Goal: Task Accomplishment & Management: Manage account settings

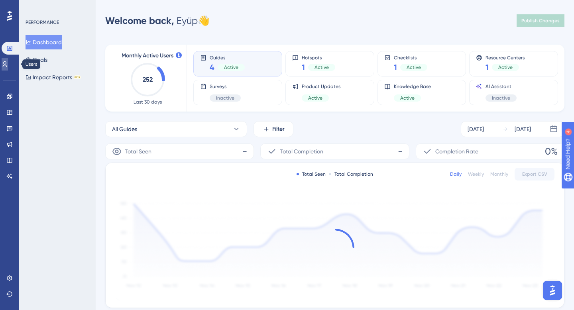
click at [8, 61] on icon at bounding box center [5, 64] width 6 height 6
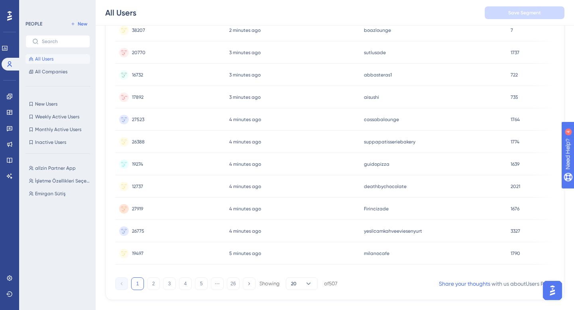
scroll to position [334, 0]
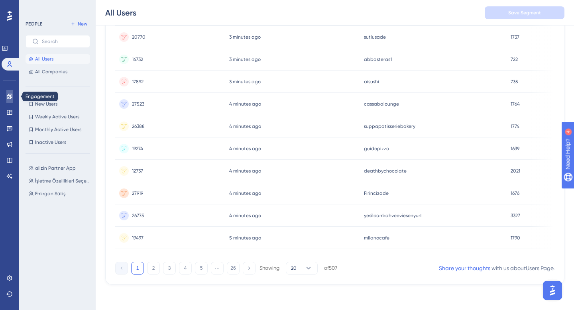
click at [11, 98] on icon at bounding box center [9, 96] width 6 height 6
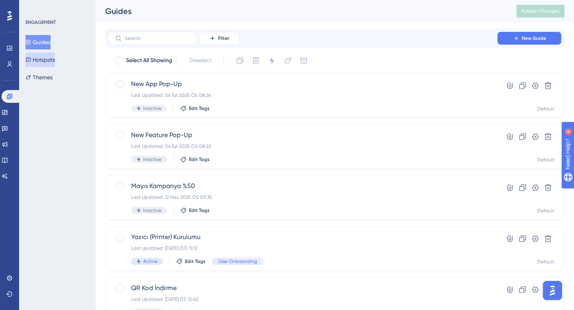
click at [55, 57] on button "Hotspots" at bounding box center [41, 60] width 30 height 14
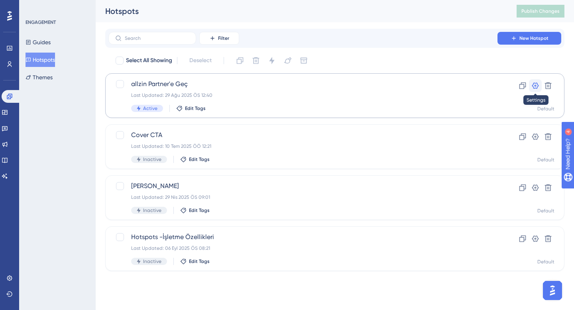
click at [533, 86] on icon at bounding box center [536, 86] width 8 height 8
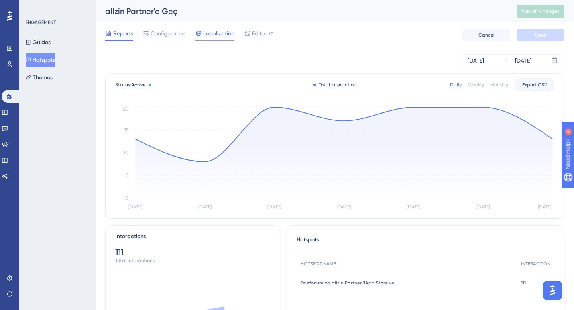
click at [217, 38] on div "Localization" at bounding box center [214, 35] width 39 height 13
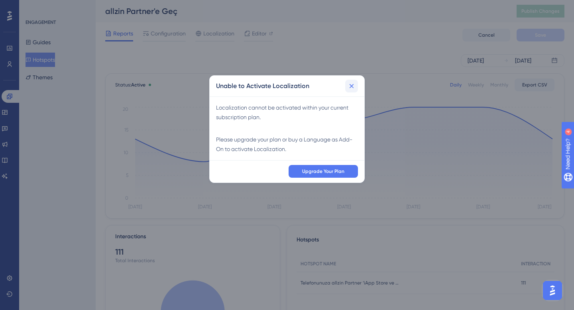
click at [350, 84] on icon at bounding box center [352, 86] width 8 height 8
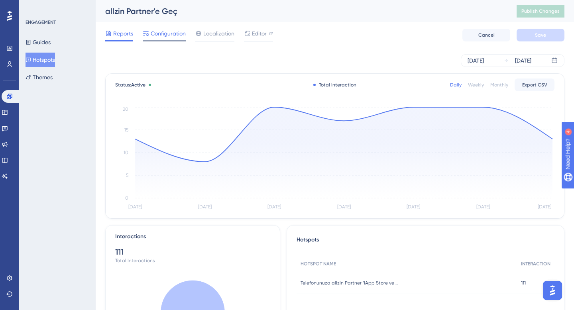
click at [165, 30] on span "Configuration" at bounding box center [168, 34] width 35 height 10
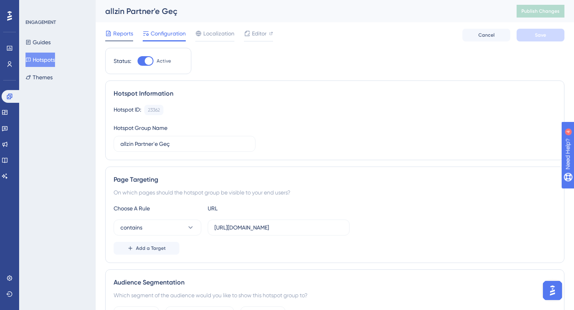
click at [123, 34] on span "Reports" at bounding box center [123, 34] width 20 height 10
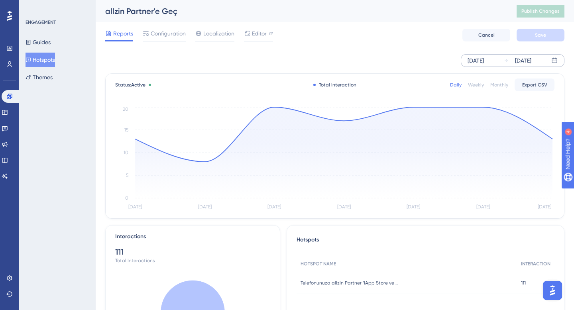
click at [510, 62] on div "[DATE]" at bounding box center [518, 61] width 28 height 10
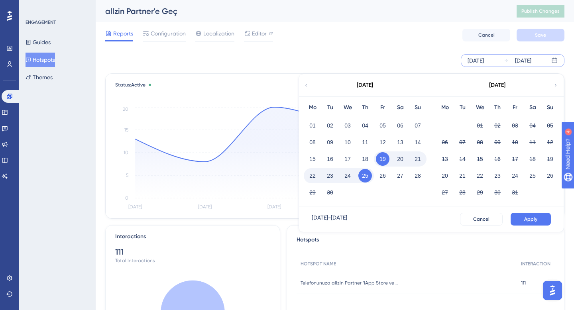
click at [306, 81] on div "[DATE]" at bounding box center [365, 85] width 132 height 22
click at [311, 122] on button "01" at bounding box center [313, 126] width 14 height 14
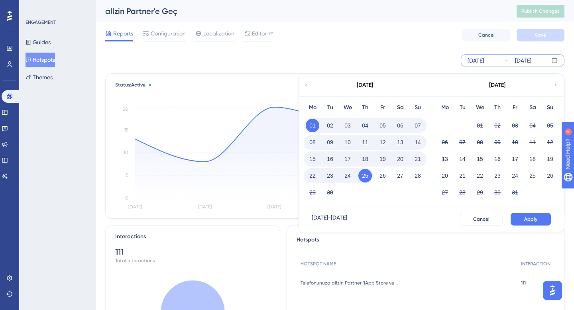
click at [307, 85] on icon at bounding box center [306, 85] width 5 height 7
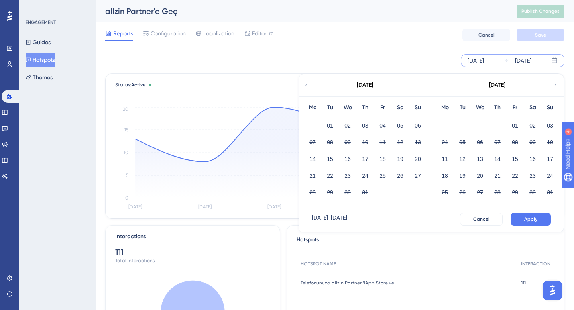
click at [556, 85] on icon at bounding box center [556, 85] width 2 height 2
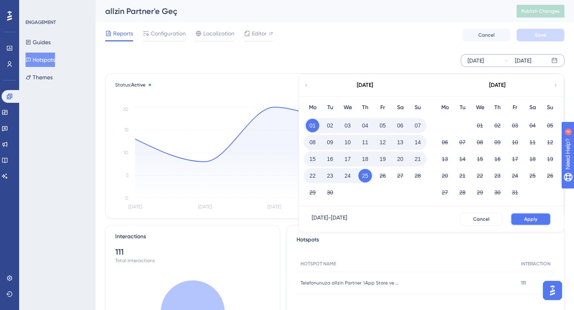
click at [525, 222] on button "Apply" at bounding box center [531, 219] width 40 height 13
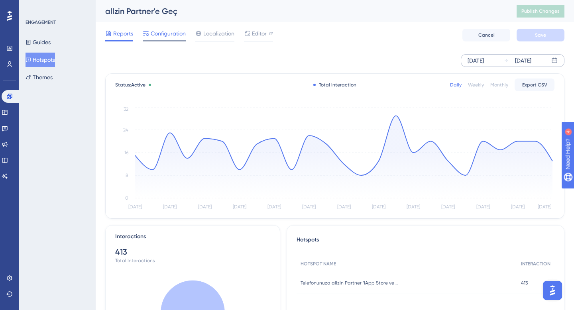
click at [175, 37] on span "Configuration" at bounding box center [168, 34] width 35 height 10
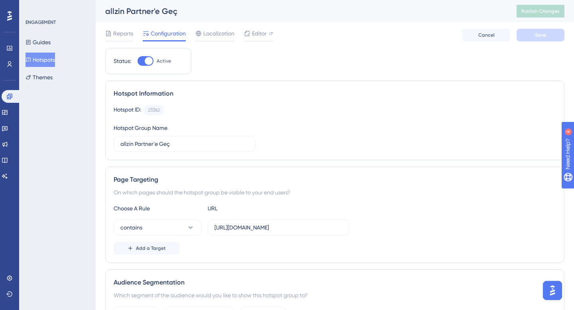
click at [148, 59] on div at bounding box center [149, 61] width 8 height 8
click at [138, 61] on input "Active" at bounding box center [137, 61] width 0 height 0
checkbox input "false"
click at [549, 35] on button "Save" at bounding box center [541, 35] width 48 height 13
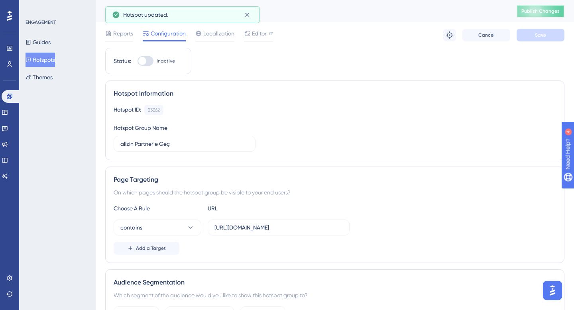
click at [545, 9] on span "Publish Changes" at bounding box center [541, 11] width 38 height 6
click at [51, 37] on button "Guides" at bounding box center [38, 42] width 25 height 14
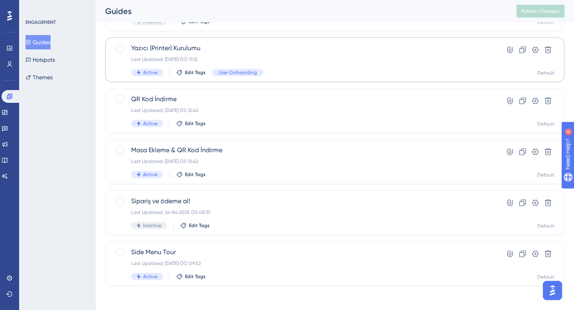
scroll to position [191, 0]
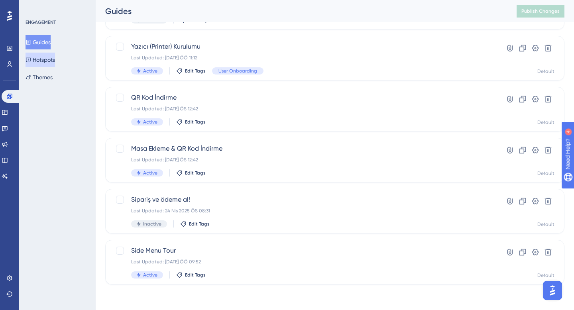
click at [49, 65] on button "Hotspots" at bounding box center [41, 60] width 30 height 14
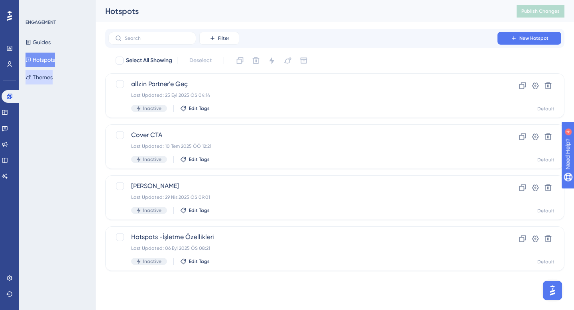
click at [44, 79] on button "Themes" at bounding box center [39, 77] width 27 height 14
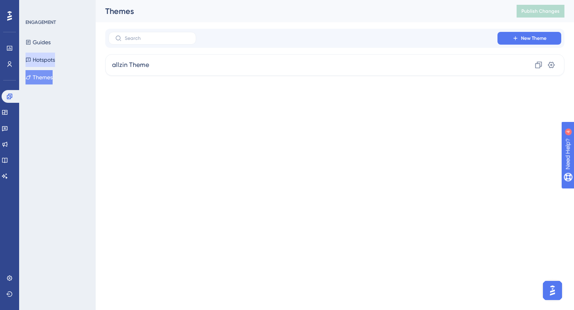
click at [48, 65] on button "Hotspots" at bounding box center [41, 60] width 30 height 14
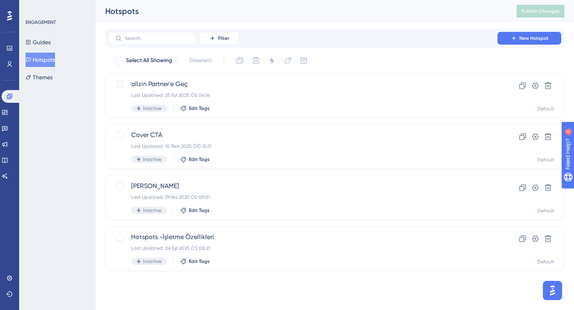
click at [0, 114] on div "Performance Users Engagement Widgets Feedback Product Updates Knowledge Base AI…" at bounding box center [9, 155] width 19 height 310
click at [7, 114] on icon at bounding box center [4, 112] width 5 height 5
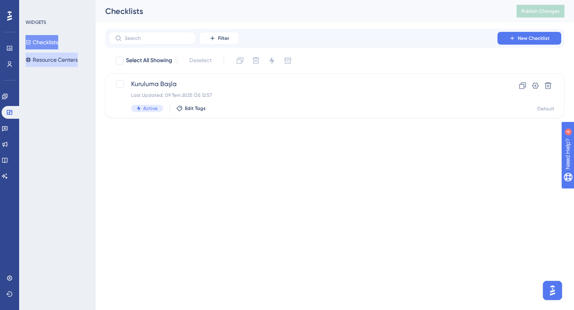
click at [69, 60] on button "Resource Centers" at bounding box center [52, 60] width 52 height 14
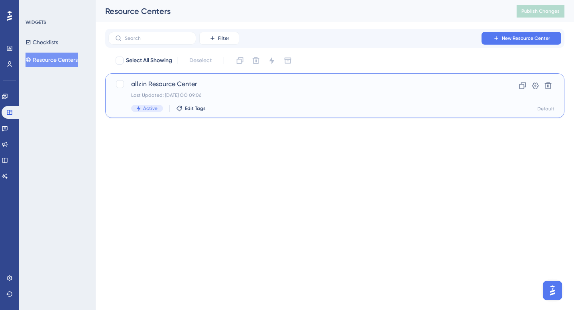
click at [233, 92] on div "allzin Resource Center Last Updated: [DATE] ÖÖ 09:06 Active Edit Tags" at bounding box center [303, 95] width 344 height 33
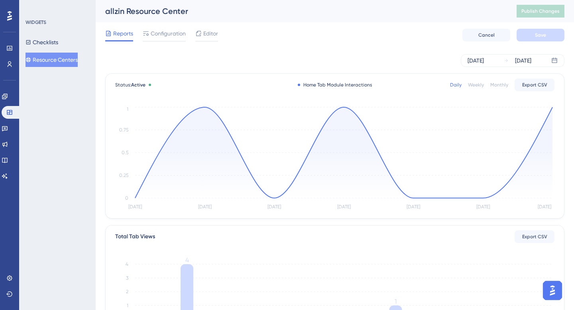
click at [5, 134] on div "Feedback" at bounding box center [10, 128] width 16 height 13
click at [8, 126] on icon at bounding box center [5, 128] width 6 height 6
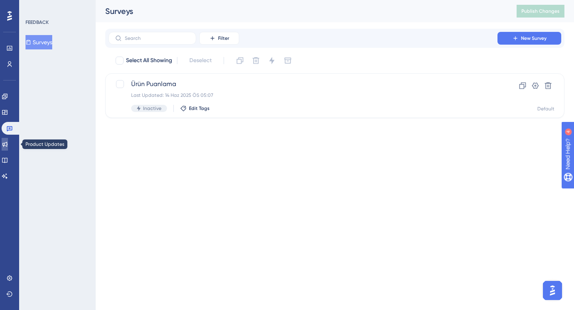
click at [8, 147] on icon at bounding box center [5, 144] width 6 height 6
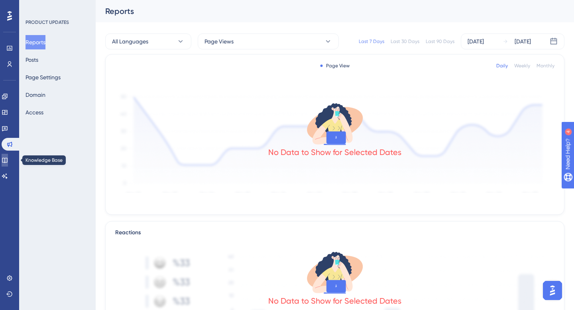
click at [8, 157] on icon at bounding box center [5, 160] width 6 height 6
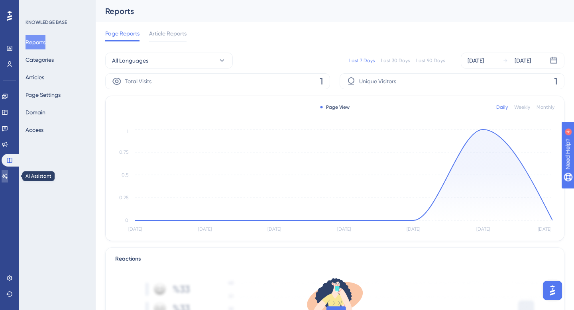
click at [8, 175] on icon at bounding box center [5, 176] width 6 height 6
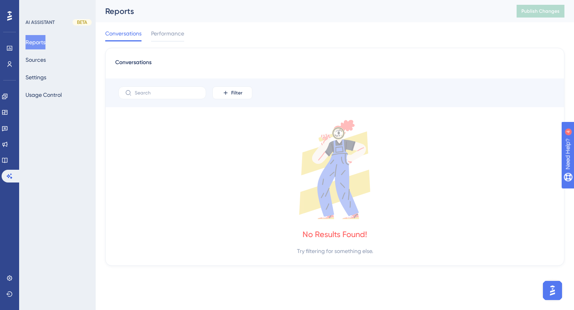
click at [6, 137] on div "Engagement Widgets Feedback Product Updates Knowledge Base AI Assistant" at bounding box center [10, 136] width 16 height 93
click at [8, 141] on link at bounding box center [5, 144] width 6 height 13
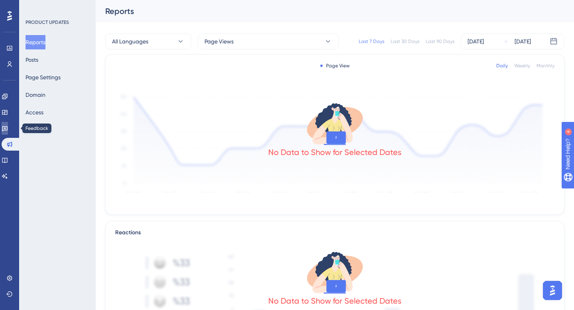
click at [8, 126] on icon at bounding box center [5, 128] width 6 height 6
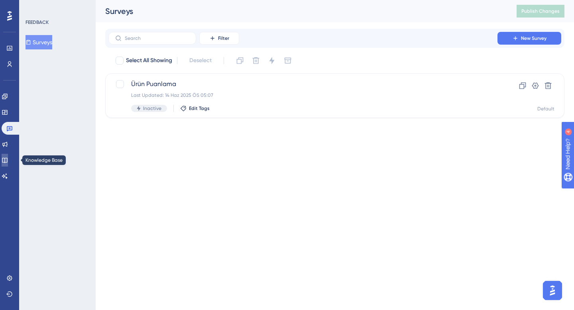
click at [8, 155] on link at bounding box center [5, 160] width 6 height 13
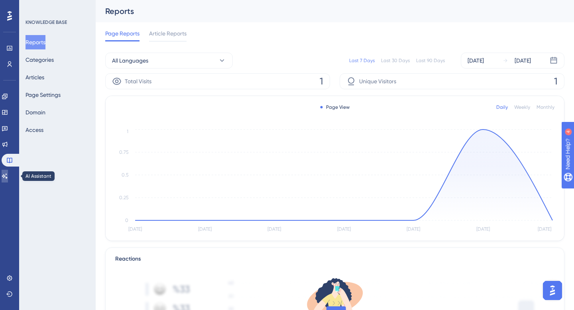
click at [8, 179] on icon at bounding box center [5, 176] width 6 height 6
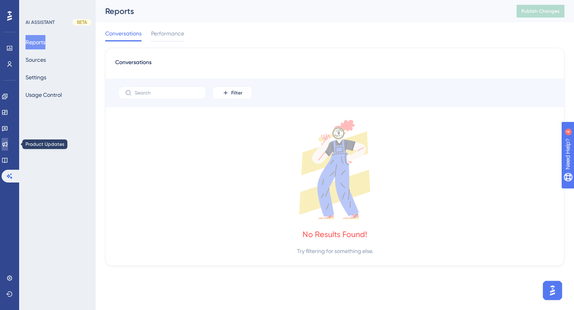
click at [8, 144] on icon at bounding box center [4, 144] width 5 height 5
